Goal: Transaction & Acquisition: Purchase product/service

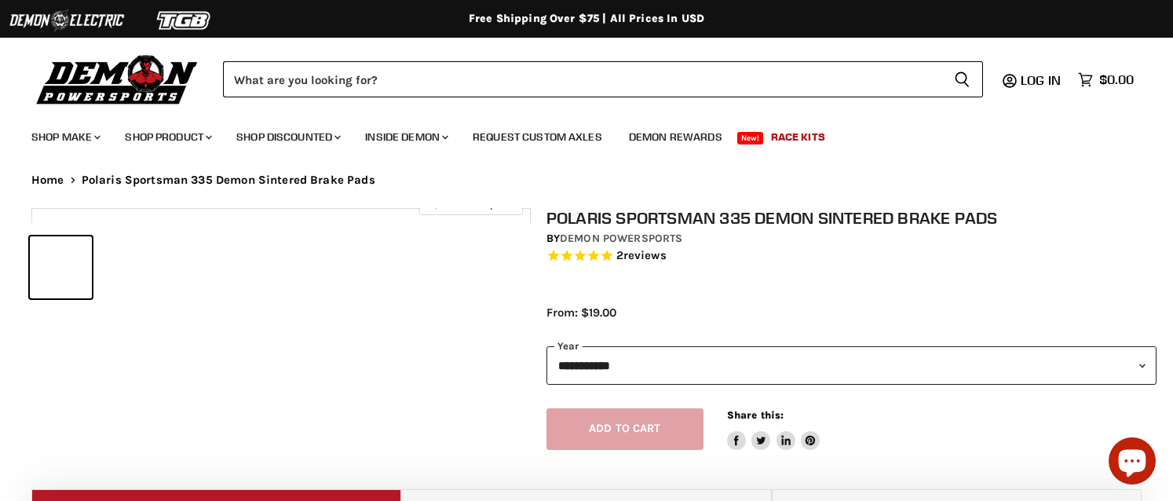
select select "******"
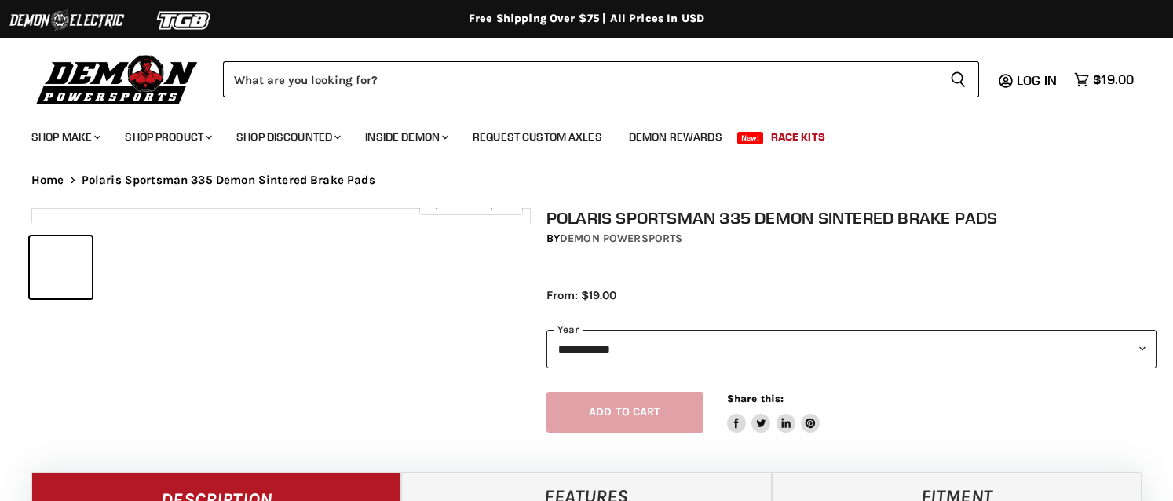
select select "******"
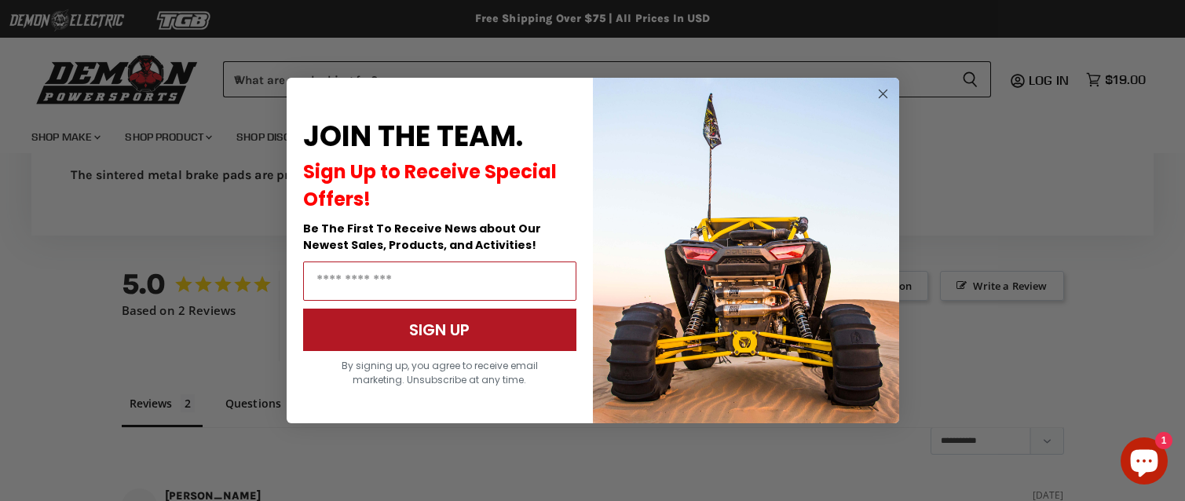
scroll to position [1002, 0]
